Goal: Navigation & Orientation: Find specific page/section

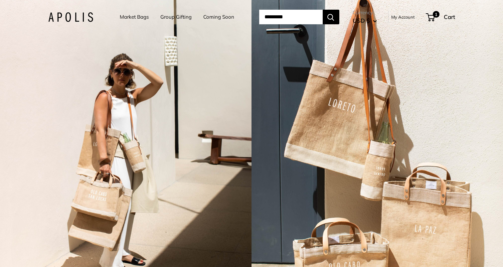
click at [216, 17] on link "Coming Soon" at bounding box center [218, 16] width 31 height 9
click at [136, 17] on link "Market Bags" at bounding box center [134, 16] width 29 height 9
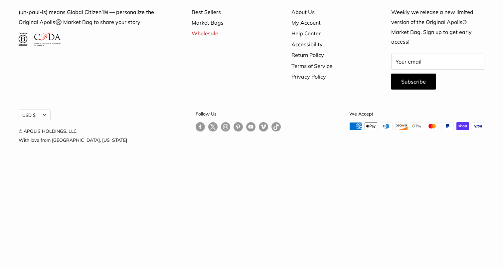
scroll to position [1901, 0]
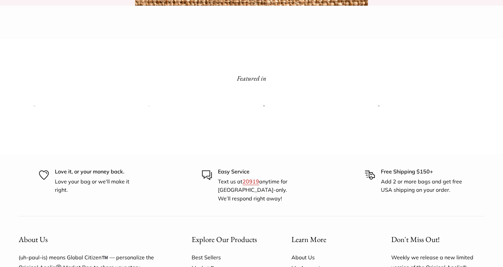
scroll to position [538, 0]
